Goal: Task Accomplishment & Management: Use online tool/utility

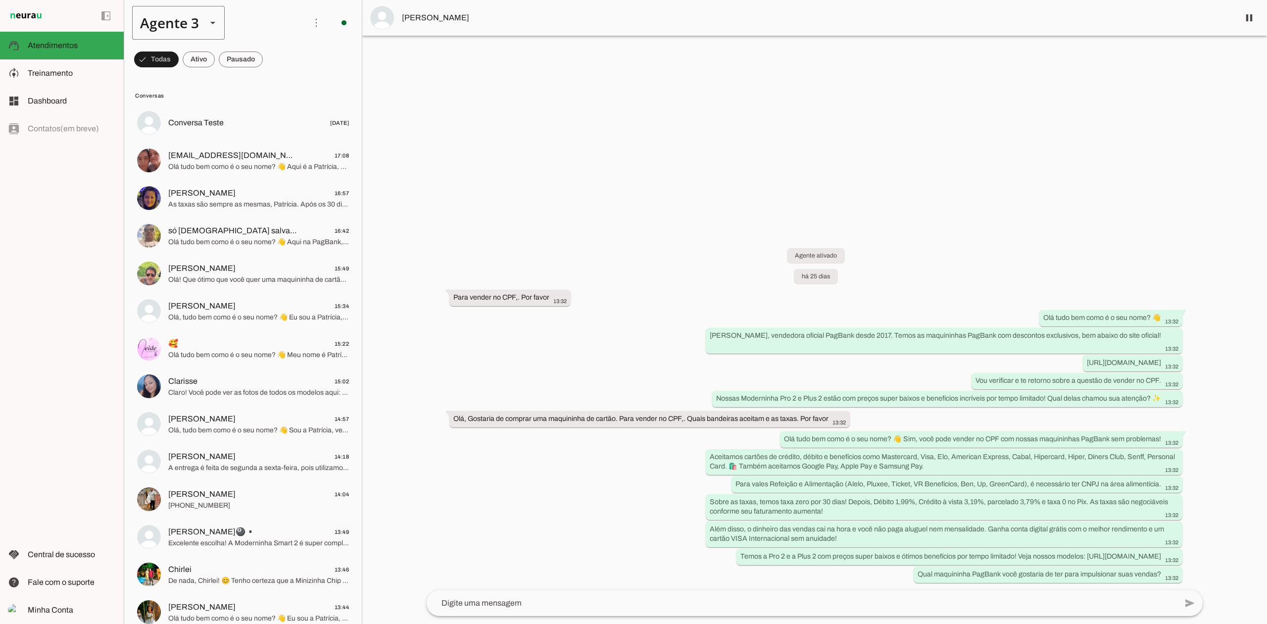
click at [209, 22] on slot at bounding box center [213, 23] width 12 height 12
click at [272, 69] on slot at bounding box center [310, 63] width 76 height 12
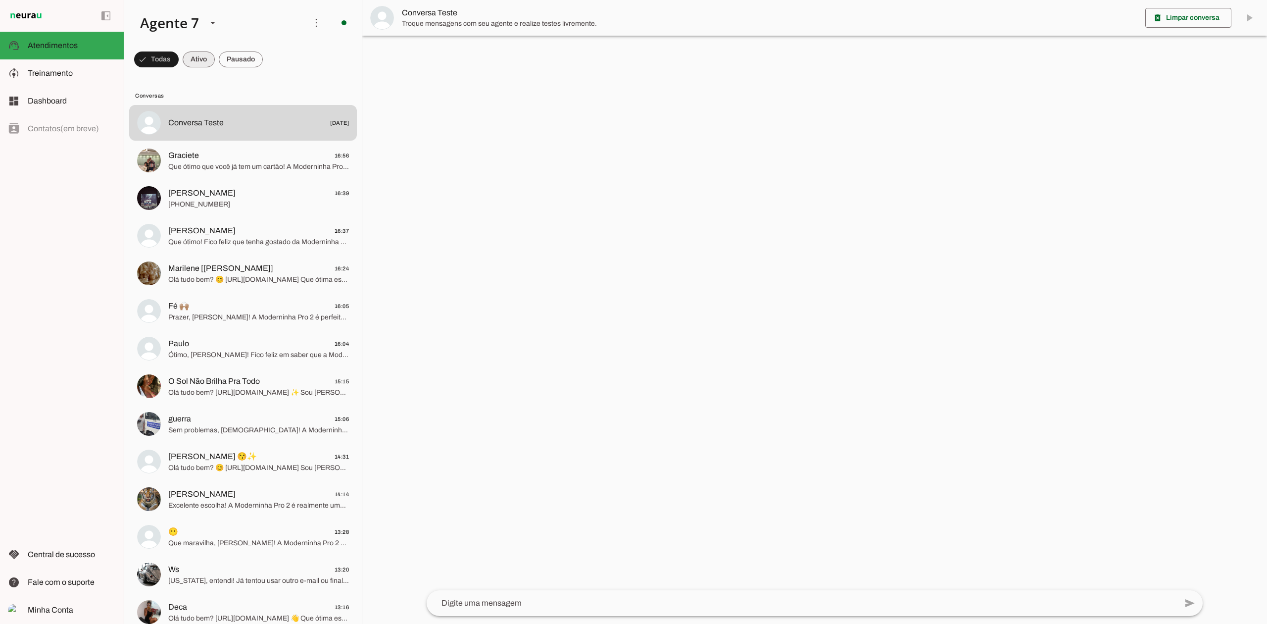
click at [179, 60] on span at bounding box center [156, 60] width 45 height 24
click at [170, 58] on span at bounding box center [152, 60] width 36 height 24
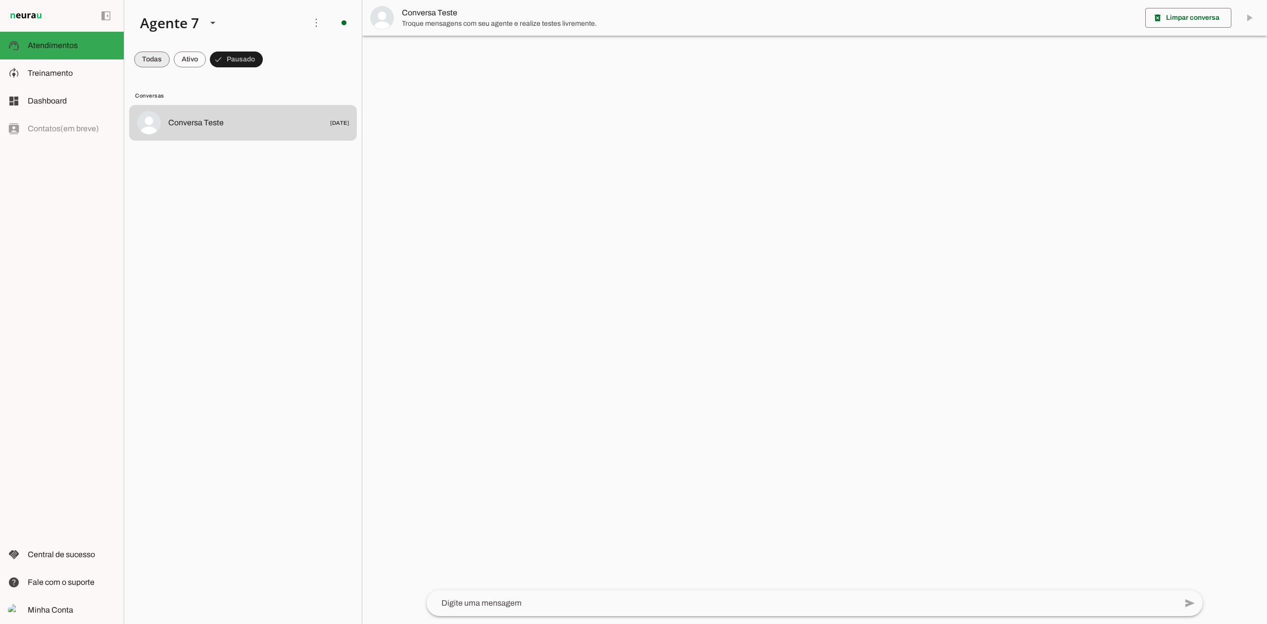
click at [146, 60] on span at bounding box center [152, 60] width 36 height 24
